Goal: Find specific page/section: Find specific page/section

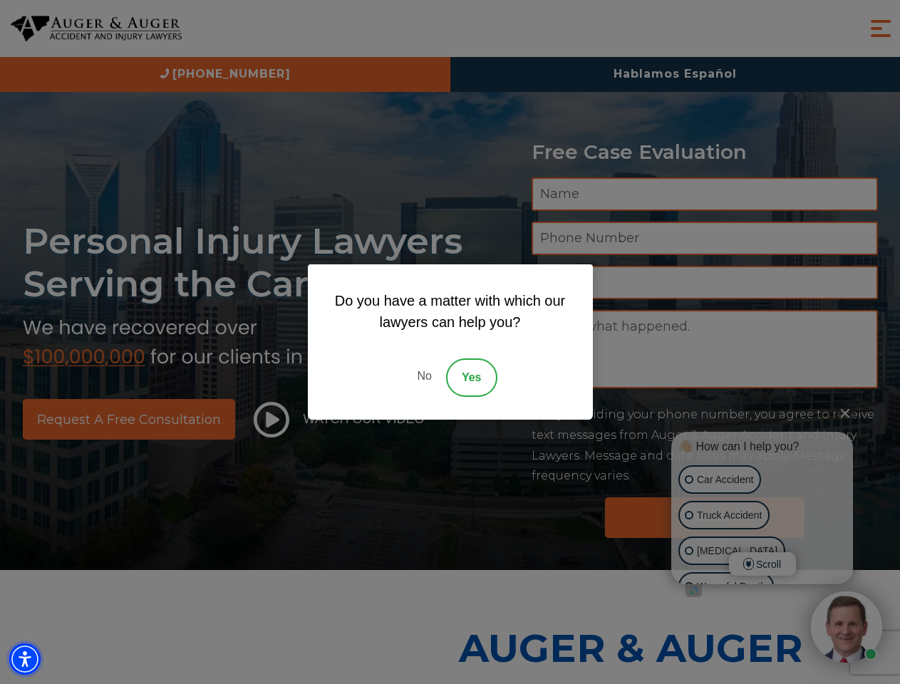
click at [25, 659] on img "Accessibility Menu" at bounding box center [24, 658] width 31 height 31
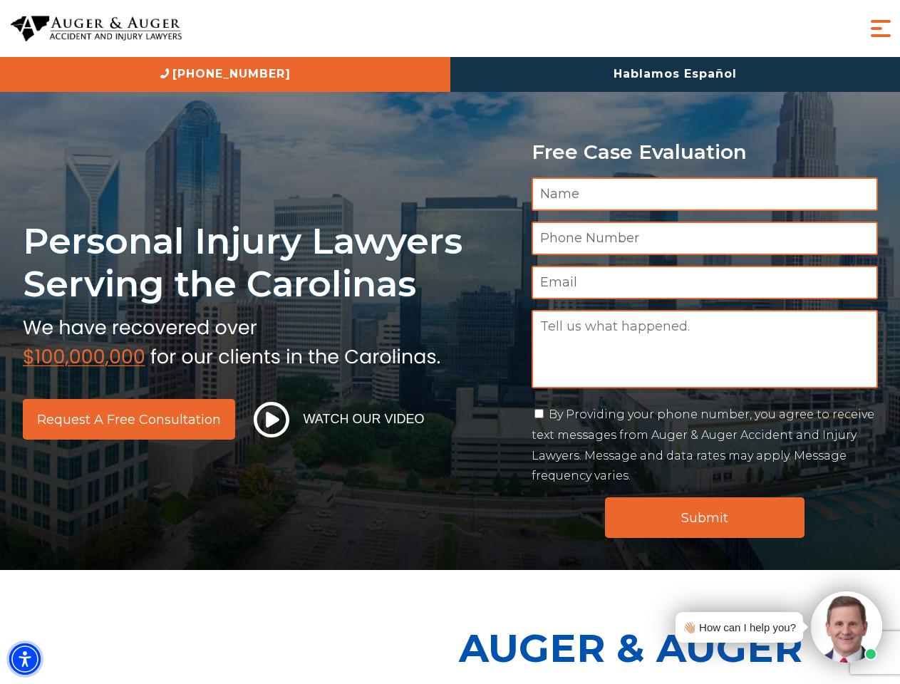
click at [25, 659] on img "Accessibility Menu" at bounding box center [24, 658] width 31 height 31
